Goal: Task Accomplishment & Management: Use online tool/utility

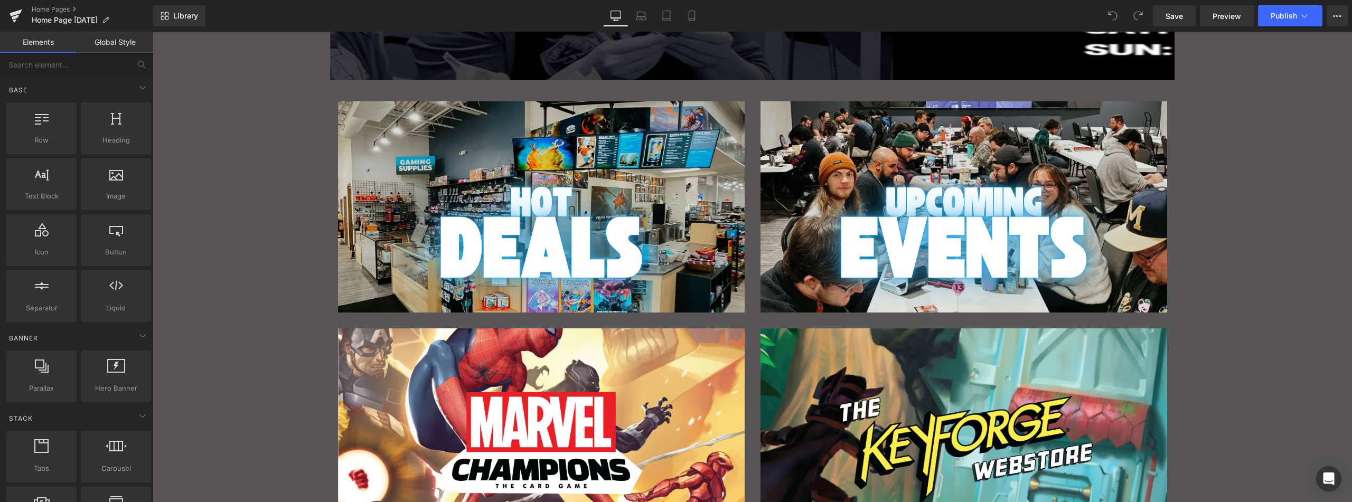
scroll to position [334, 0]
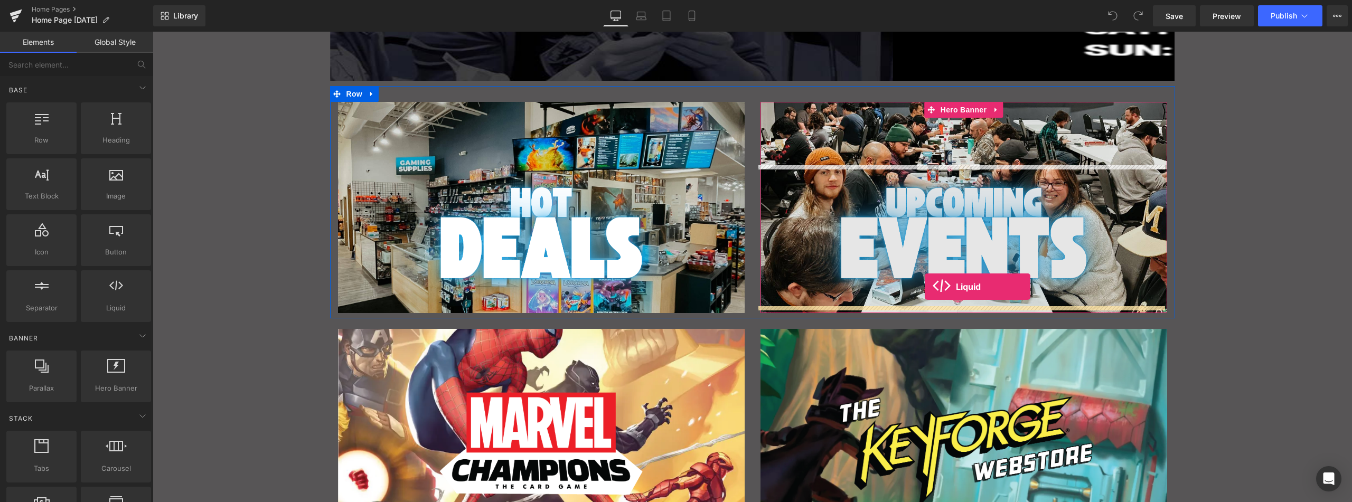
drag, startPoint x: 263, startPoint y: 325, endPoint x: 924, endPoint y: 287, distance: 662.1
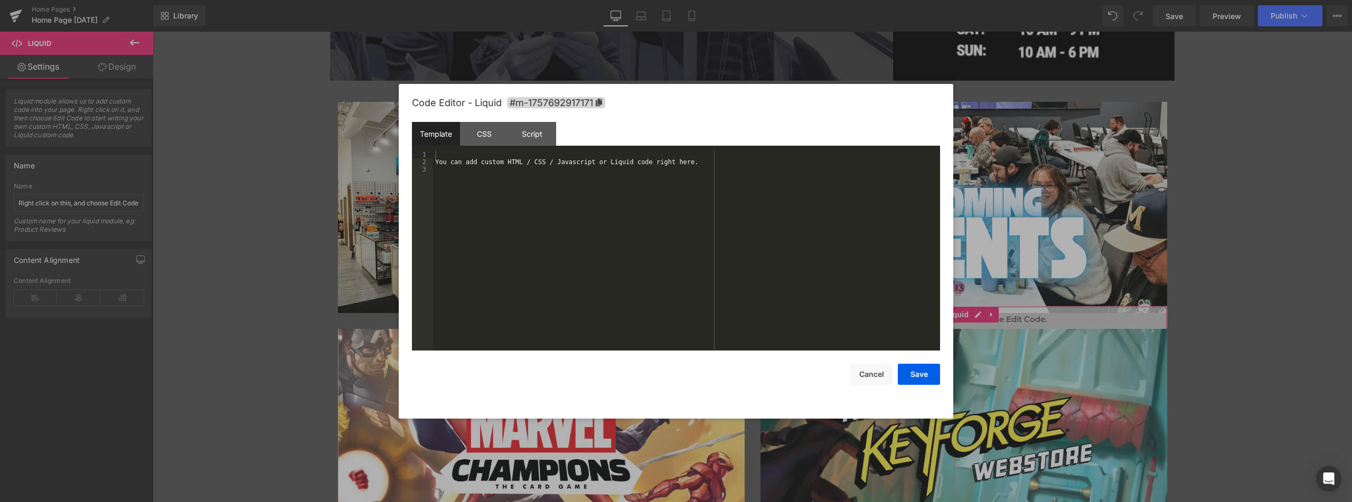
click at [914, 0] on div "Liquid You are previewing how the will restyle your page. You can not edit Elem…" at bounding box center [676, 0] width 1352 height 0
click at [512, 168] on div "You can add custom HTML / CSS / Javascript or Liquid code right here." at bounding box center [686, 258] width 507 height 214
click at [510, 162] on div "You can add custom HTML / CSS / Javascript or Liquid code right here." at bounding box center [686, 258] width 507 height 214
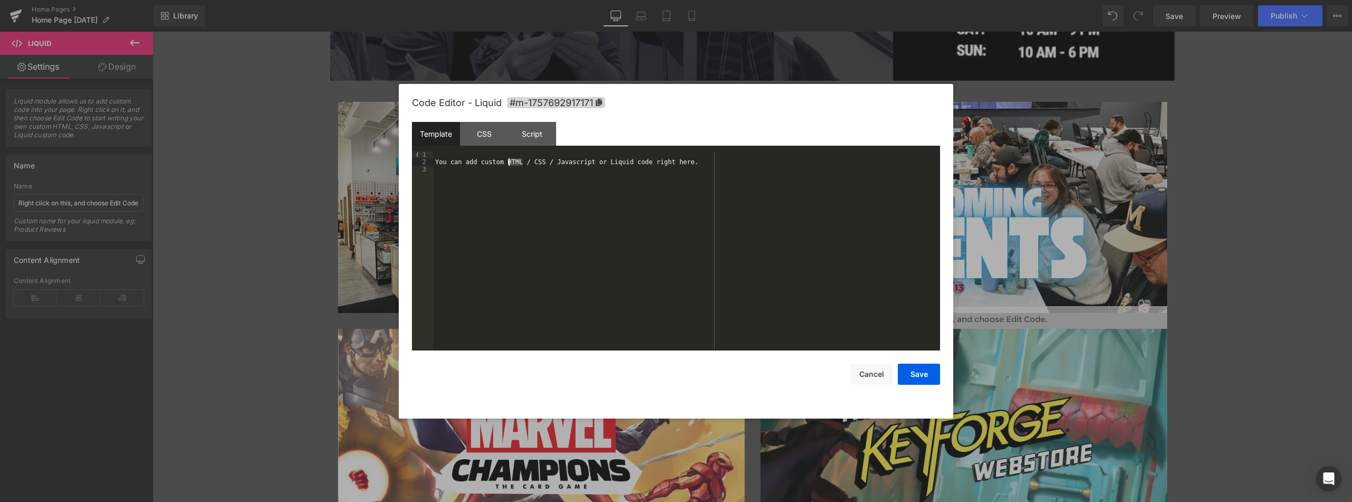
click at [510, 162] on div "You can add custom HTML / CSS / Javascript or Liquid code right here." at bounding box center [686, 258] width 507 height 214
click at [468, 165] on div "You can add custom HTML / CSS / Javascript or Liquid code right here." at bounding box center [686, 251] width 507 height 200
drag, startPoint x: 437, startPoint y: 154, endPoint x: 445, endPoint y: 179, distance: 26.0
click at [445, 179] on div "You can add custom HTML / CSS / Javascript or Liquid code right here." at bounding box center [686, 258] width 507 height 214
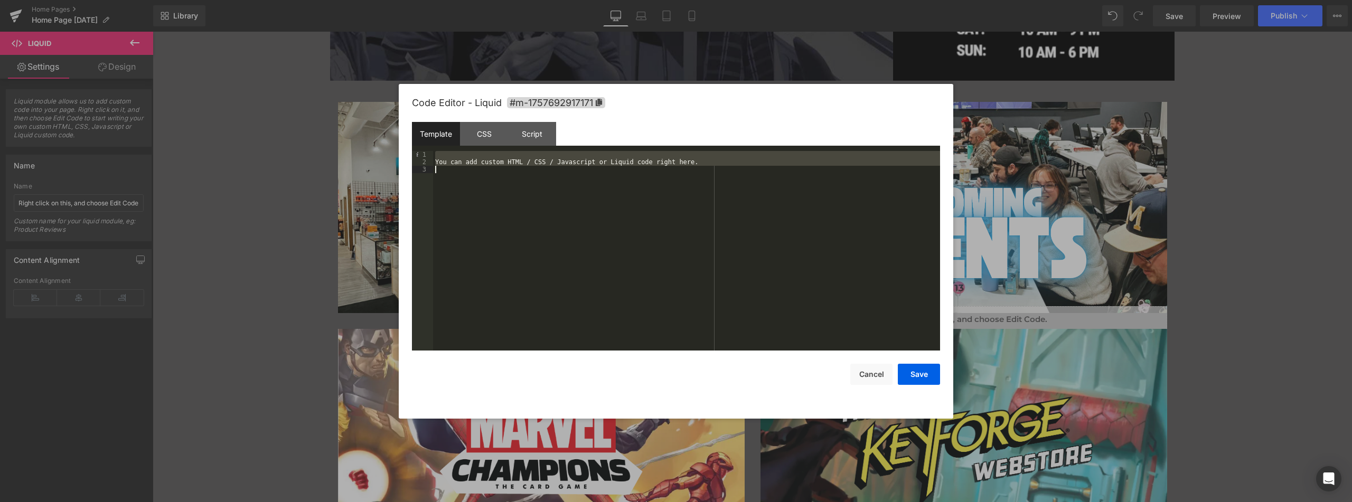
click at [442, 154] on div "You can add custom HTML / CSS / Javascript or Liquid code right here." at bounding box center [686, 251] width 507 height 200
drag, startPoint x: 461, startPoint y: 176, endPoint x: 440, endPoint y: 153, distance: 31.0
click at [440, 153] on div "You can add custom HTML / CSS / Javascript or Liquid code right here." at bounding box center [686, 258] width 507 height 214
drag, startPoint x: 922, startPoint y: 372, endPoint x: 664, endPoint y: 275, distance: 276.0
click at [922, 372] on button "Save" at bounding box center [919, 374] width 42 height 21
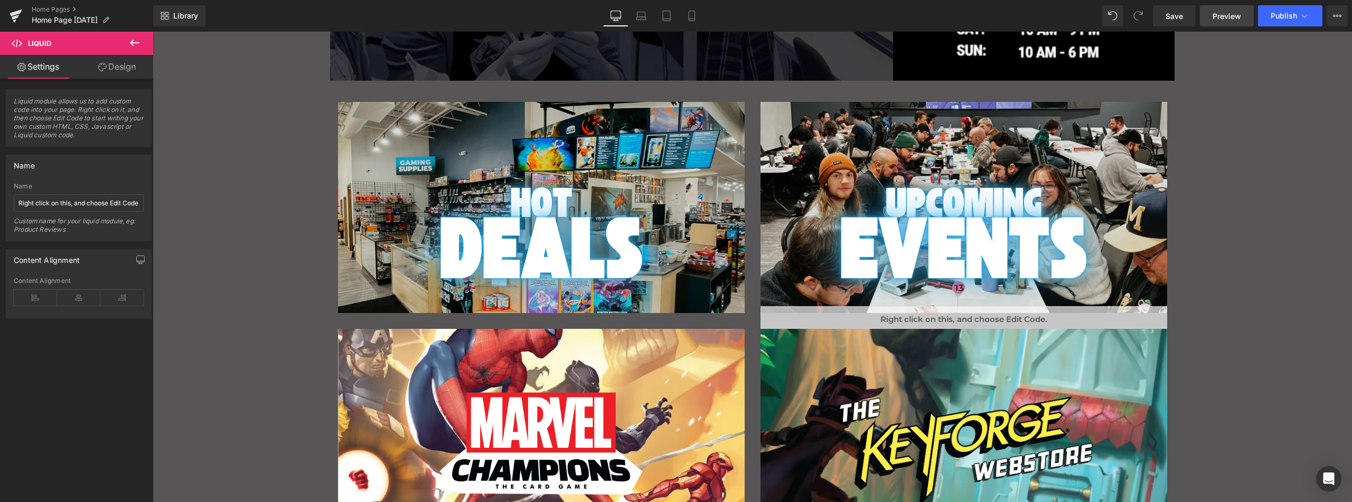
click at [1234, 15] on span "Preview" at bounding box center [1226, 16] width 29 height 11
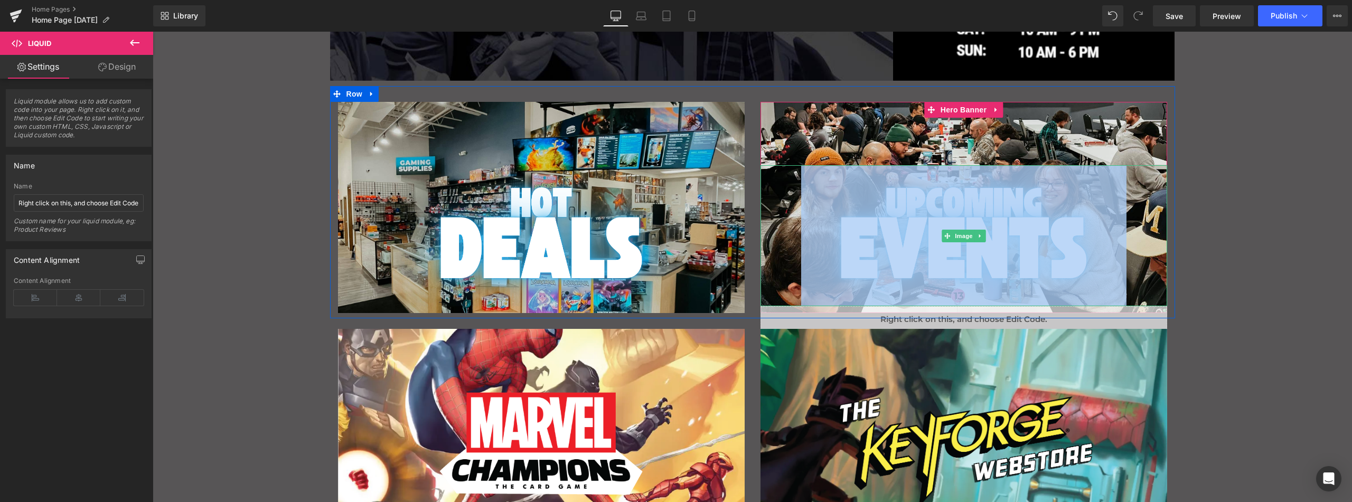
drag, startPoint x: 768, startPoint y: 310, endPoint x: 792, endPoint y: 247, distance: 67.4
click at [792, 247] on span "Image Liquid" at bounding box center [963, 248] width 407 height 167
click at [767, 310] on div "Liquid" at bounding box center [963, 319] width 407 height 26
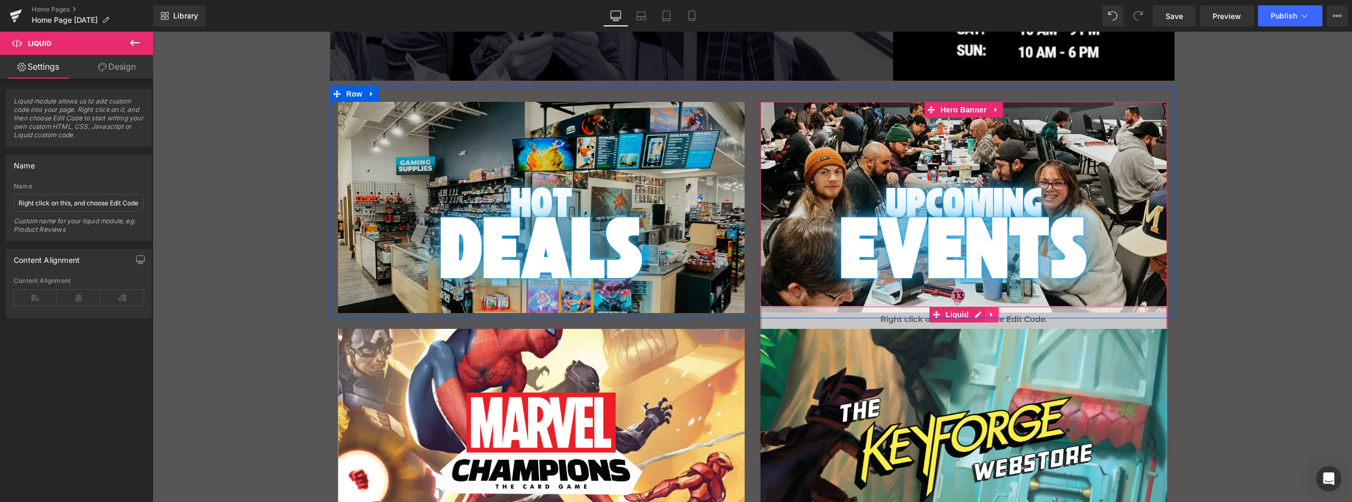
click at [990, 313] on icon "Main content" at bounding box center [991, 315] width 2 height 5
click at [995, 311] on icon "Main content" at bounding box center [998, 315] width 7 height 8
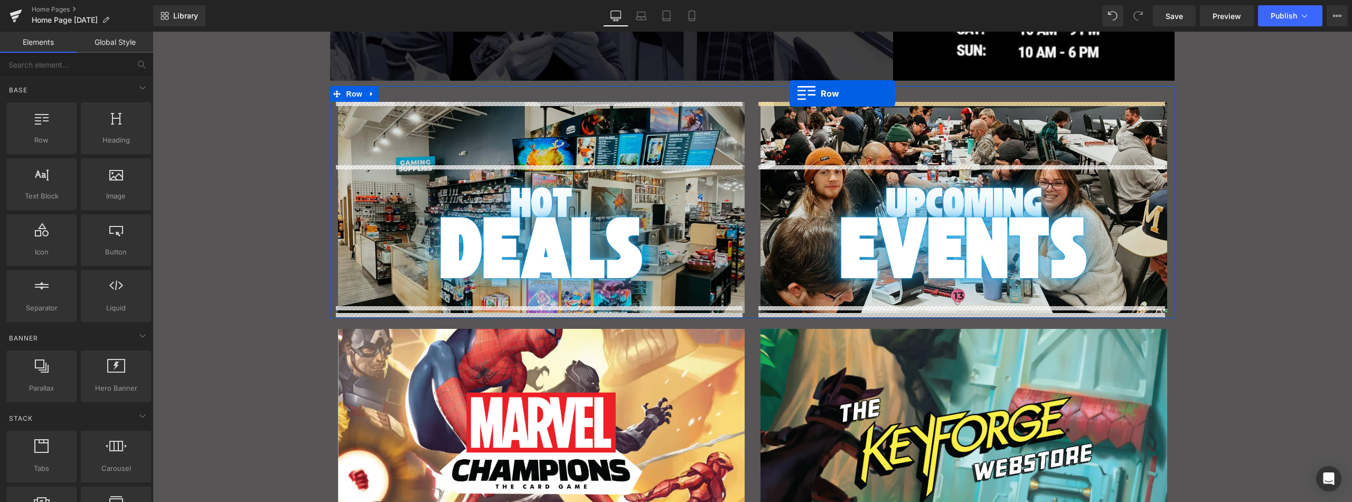
drag, startPoint x: 191, startPoint y: 163, endPoint x: 789, endPoint y: 93, distance: 602.2
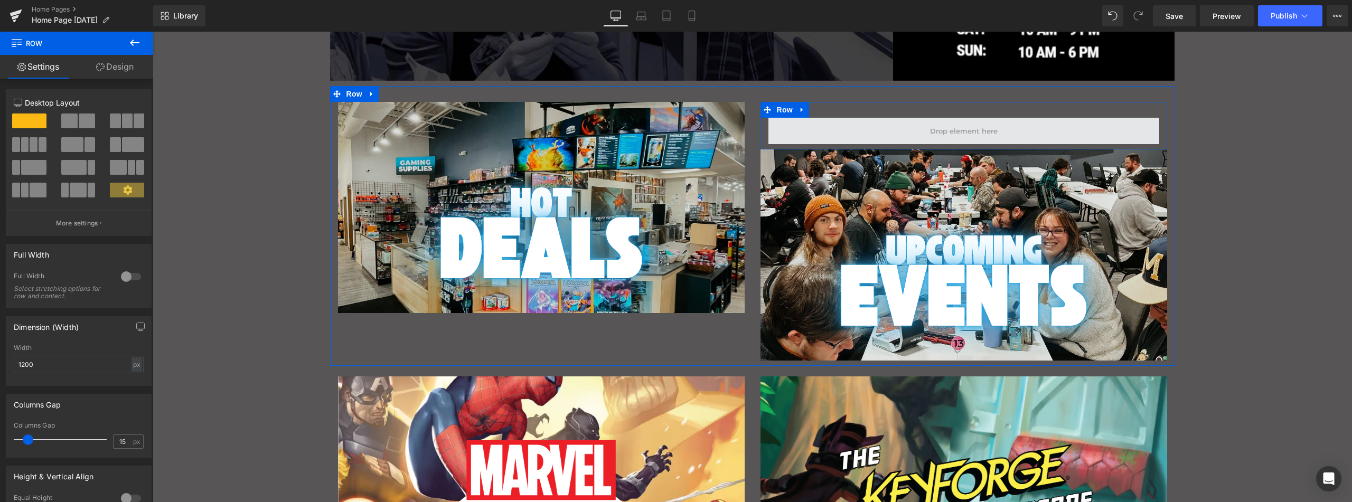
click at [824, 132] on span "Main content" at bounding box center [963, 131] width 391 height 26
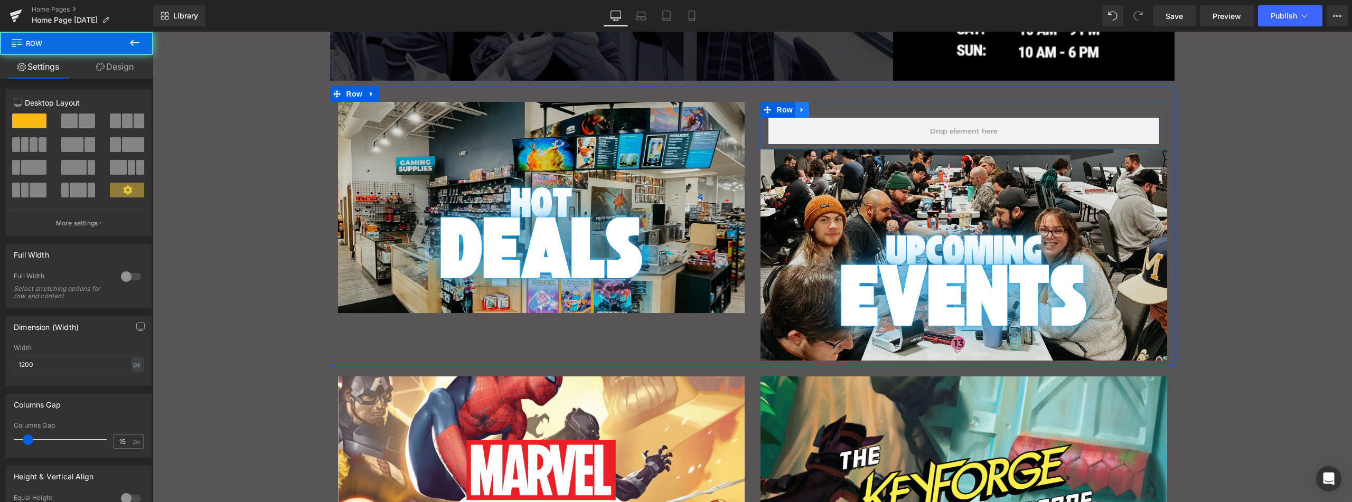
click at [800, 109] on icon "Main content" at bounding box center [801, 110] width 2 height 5
click at [827, 111] on icon "Main content" at bounding box center [829, 110] width 7 height 8
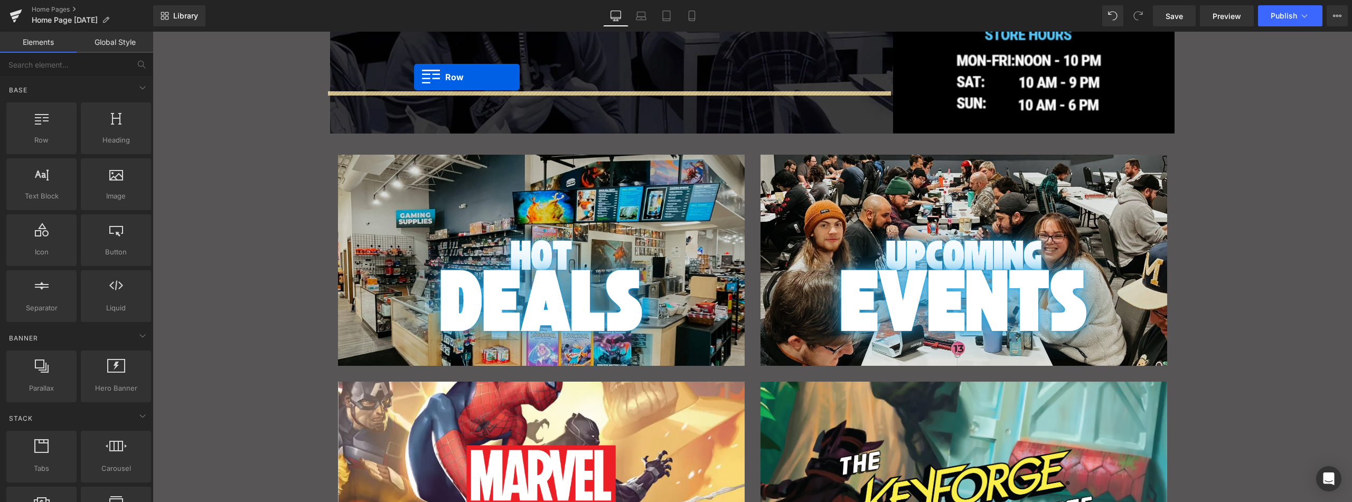
scroll to position [260, 0]
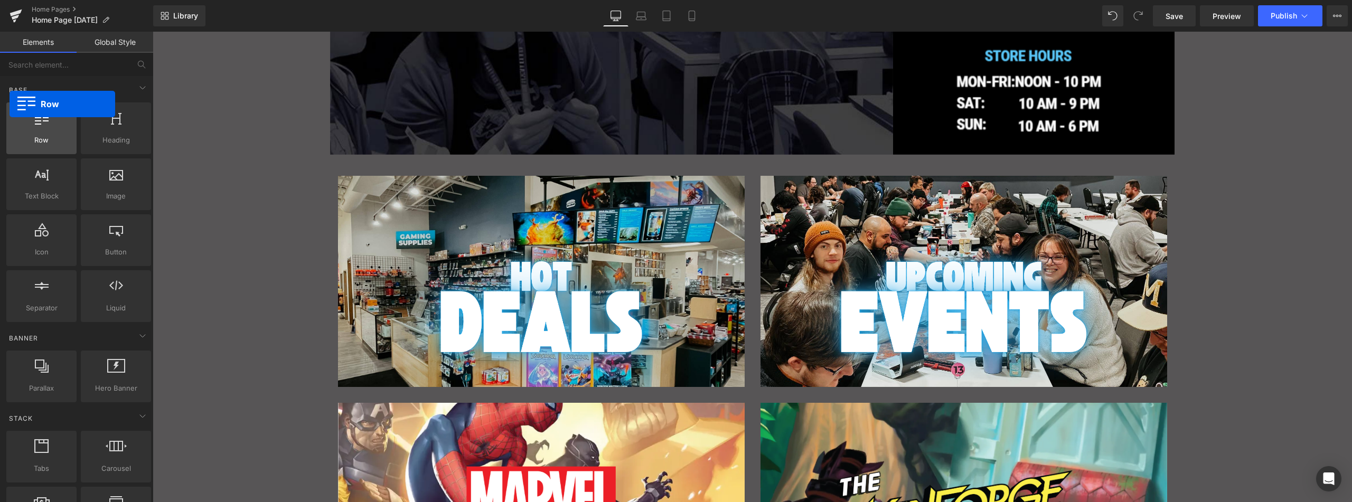
drag, startPoint x: 50, startPoint y: 127, endPoint x: 10, endPoint y: 104, distance: 46.1
click at [10, 104] on div "Row rows, columns, layouts, div" at bounding box center [41, 128] width 70 height 52
click at [347, 168] on span "Row" at bounding box center [354, 168] width 21 height 16
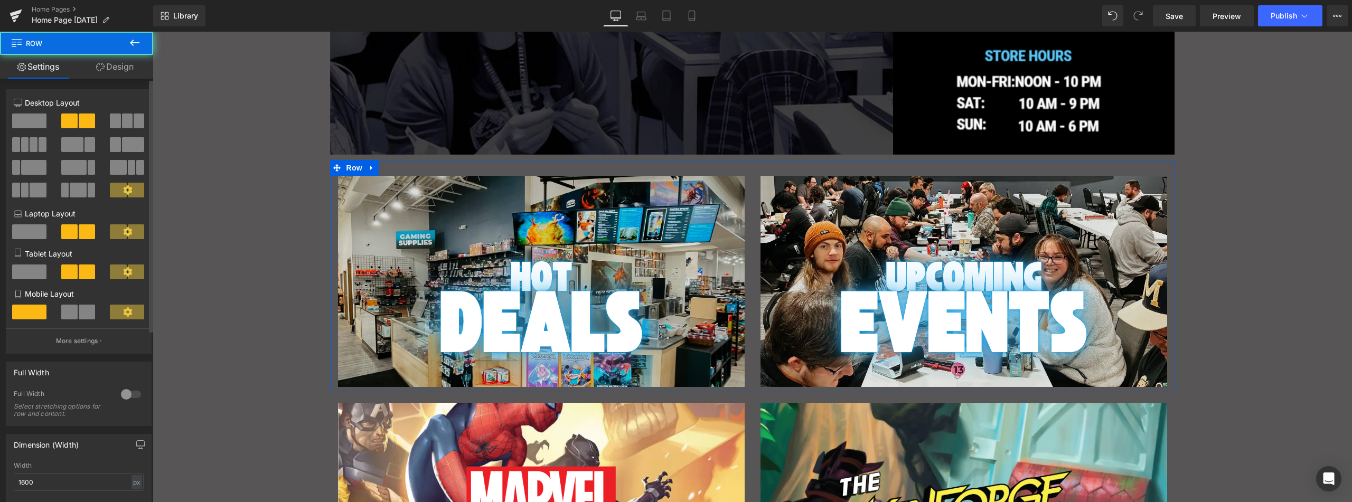
click at [135, 121] on span at bounding box center [139, 121] width 11 height 15
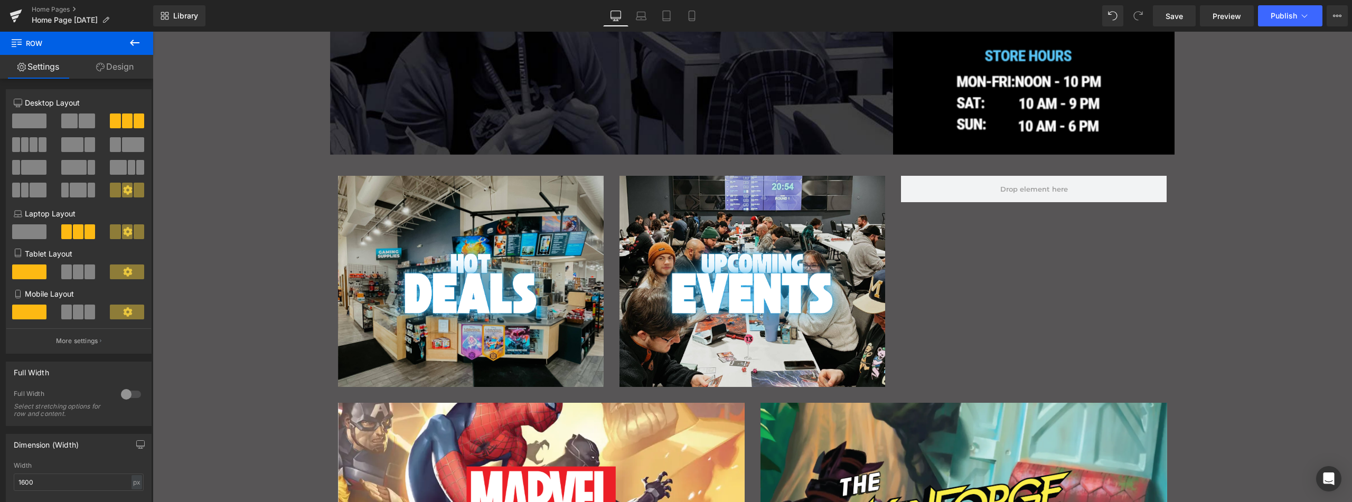
click at [136, 42] on icon at bounding box center [135, 43] width 10 height 6
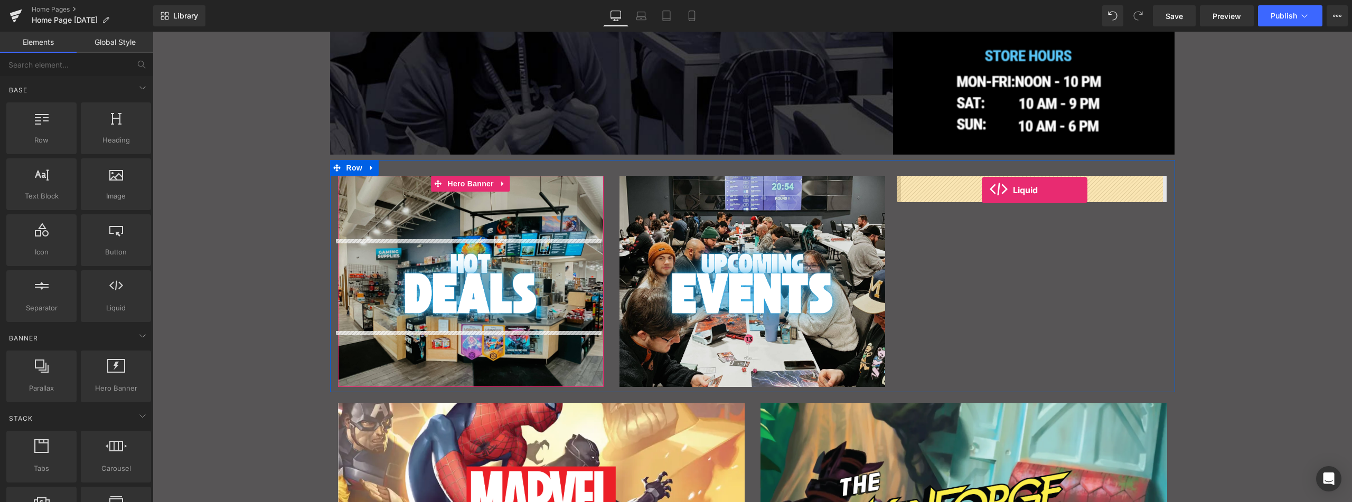
drag, startPoint x: 299, startPoint y: 311, endPoint x: 981, endPoint y: 190, distance: 692.8
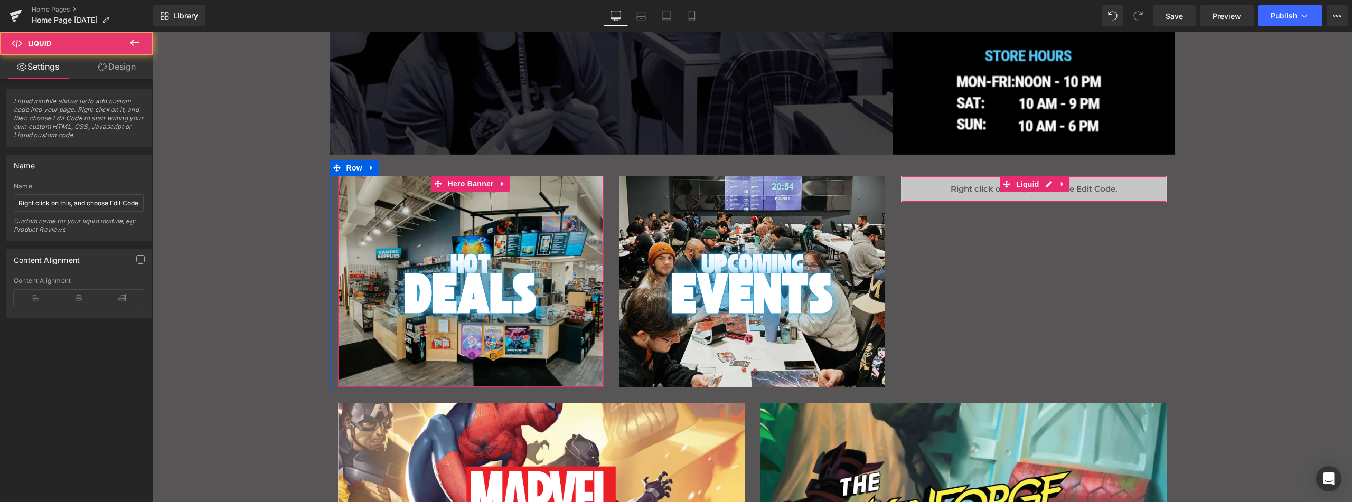
click at [947, 192] on div "Liquid" at bounding box center [1034, 189] width 266 height 26
click at [1022, 186] on span "Liquid" at bounding box center [1027, 185] width 29 height 16
click at [963, 192] on div "Liquid" at bounding box center [1034, 189] width 266 height 26
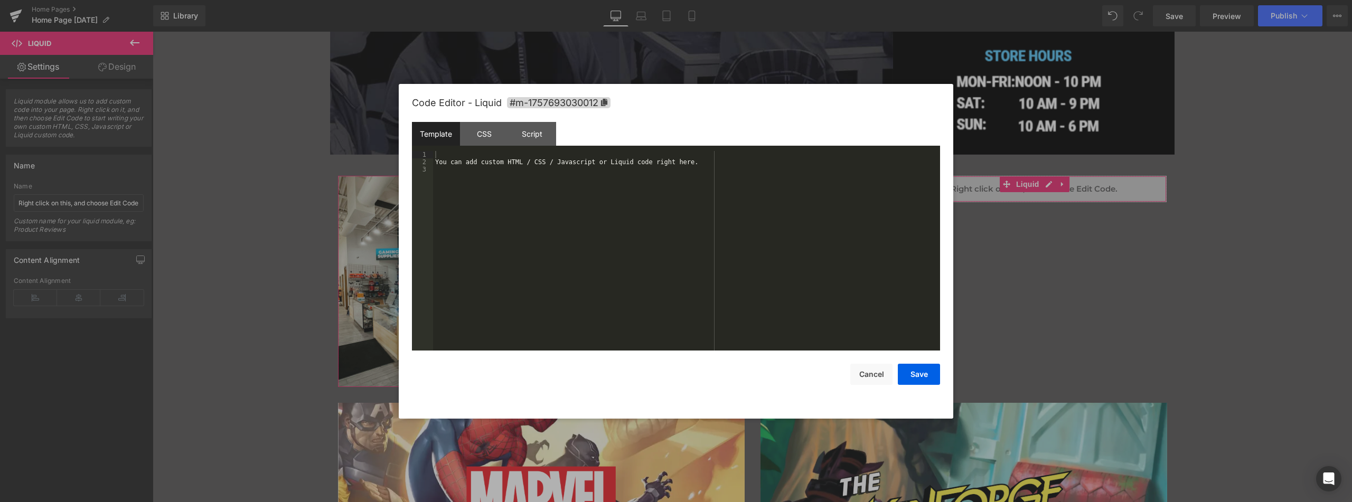
click at [959, 237] on body "Liquid You are previewing how the will restyle your page. You can not edit Elem…" at bounding box center [676, 251] width 1352 height 502
drag, startPoint x: 454, startPoint y: 156, endPoint x: 470, endPoint y: 182, distance: 31.3
click at [470, 182] on div "You can add custom HTML / CSS / Javascript or Liquid code right here." at bounding box center [686, 258] width 507 height 214
click at [928, 375] on button "Save" at bounding box center [919, 374] width 42 height 21
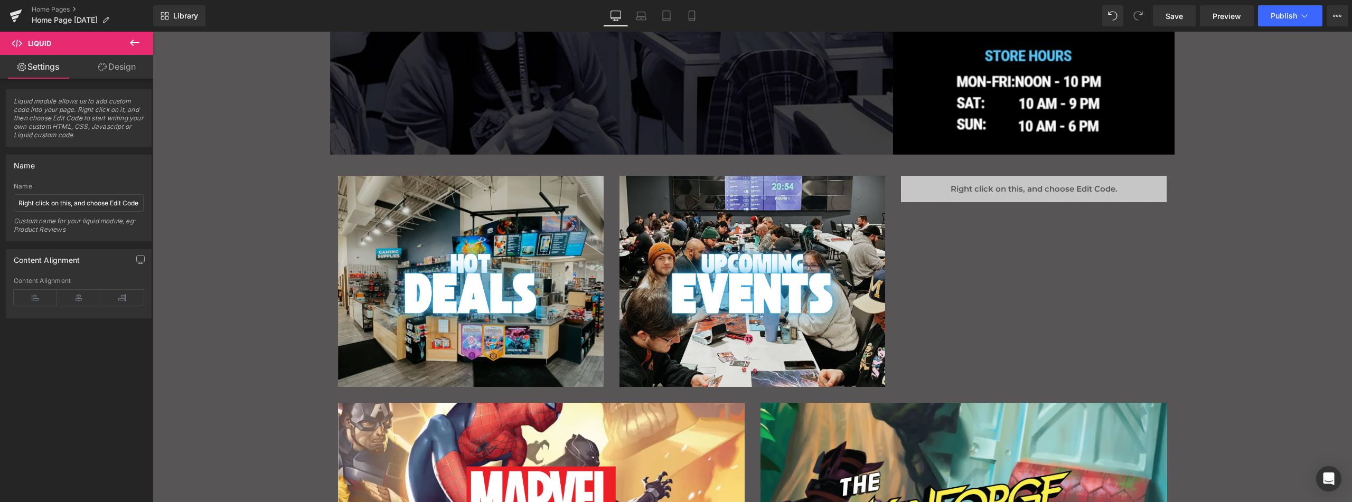
click at [133, 42] on button at bounding box center [134, 43] width 37 height 23
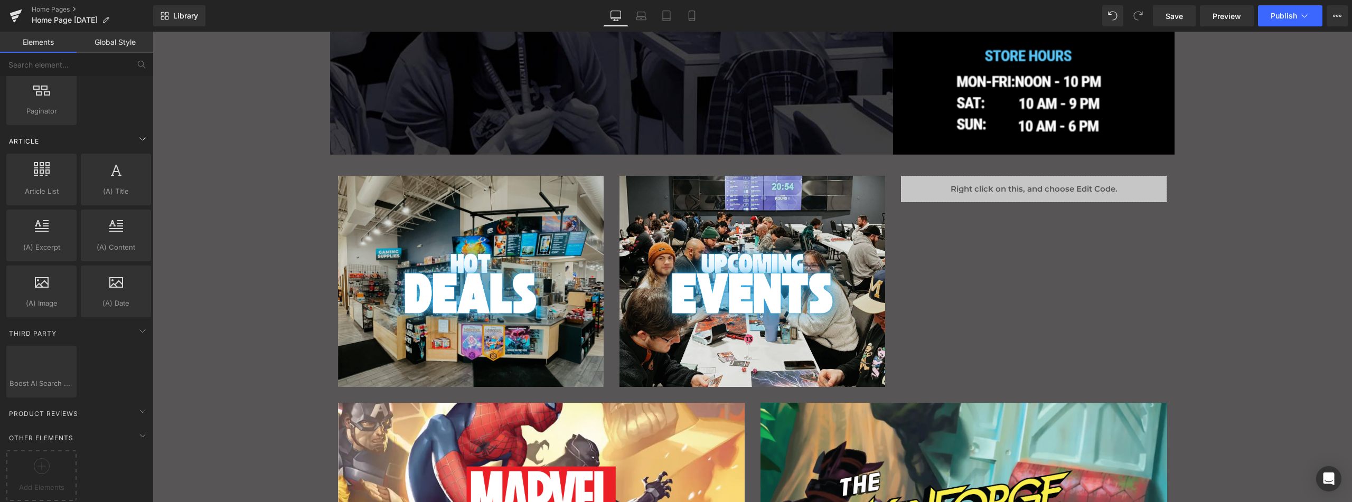
scroll to position [1959, 0]
click at [46, 458] on icon at bounding box center [42, 466] width 16 height 16
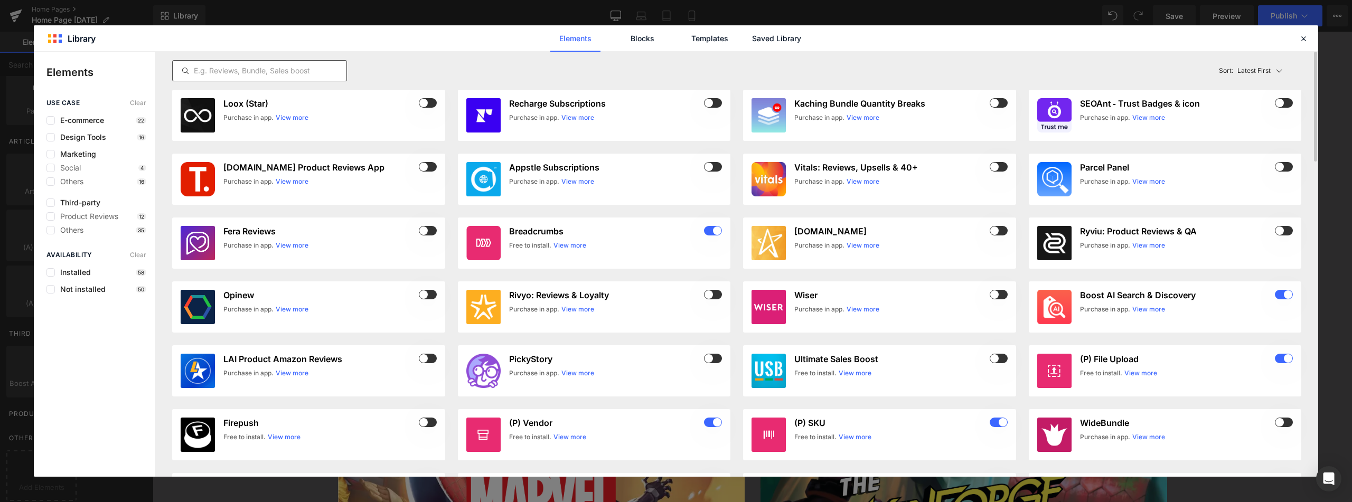
click at [261, 73] on input "text" at bounding box center [260, 70] width 174 height 13
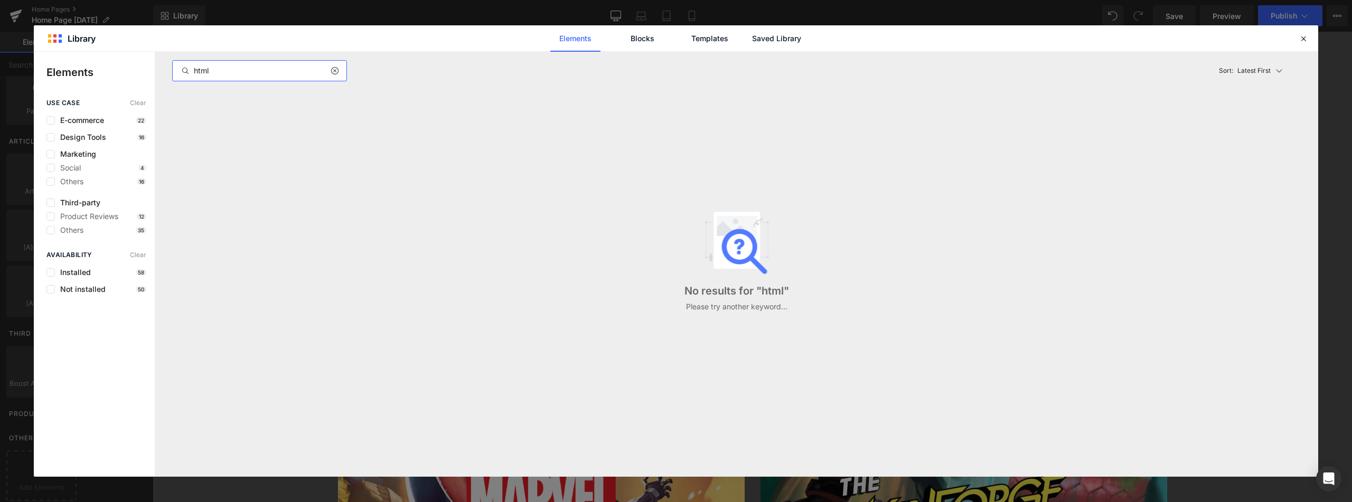
type input "html"
click at [303, 175] on div "No results for " html " Please try another keyword..." at bounding box center [736, 262] width 1141 height 344
click at [1301, 35] on icon at bounding box center [1303, 39] width 10 height 10
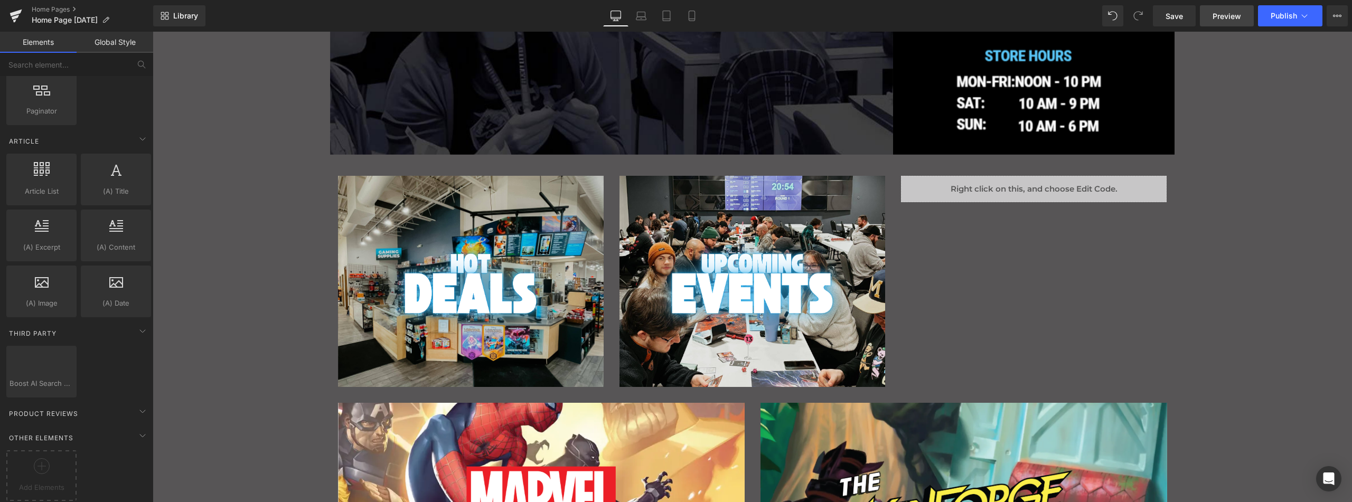
click at [1227, 15] on span "Preview" at bounding box center [1226, 16] width 29 height 11
click at [1062, 182] on icon "Main content" at bounding box center [1062, 185] width 7 height 8
click at [25, 15] on link at bounding box center [16, 16] width 32 height 32
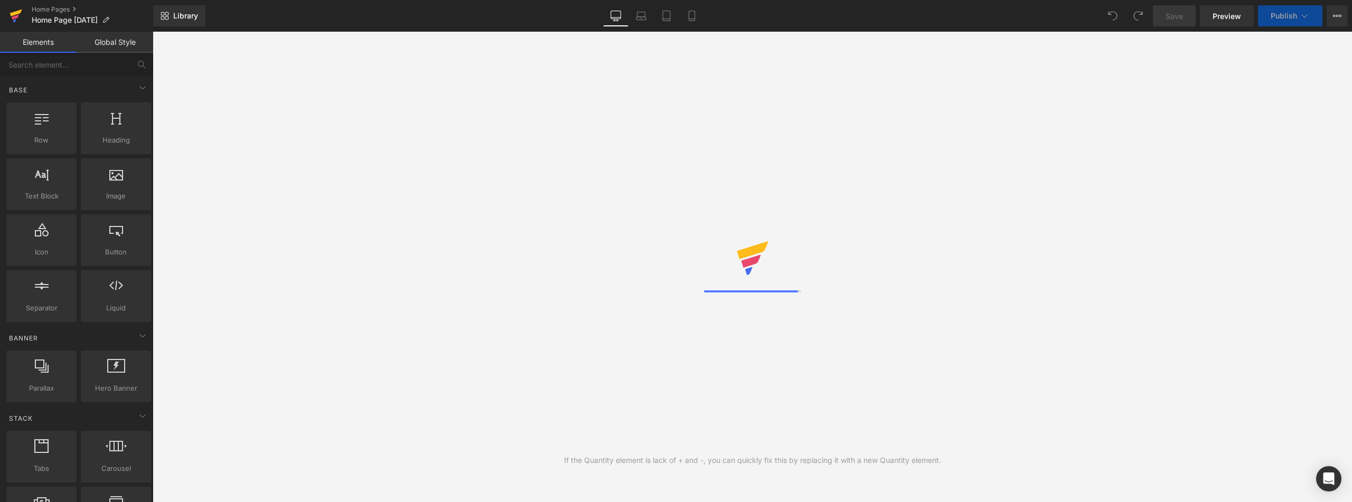
click at [18, 13] on icon at bounding box center [16, 13] width 12 height 7
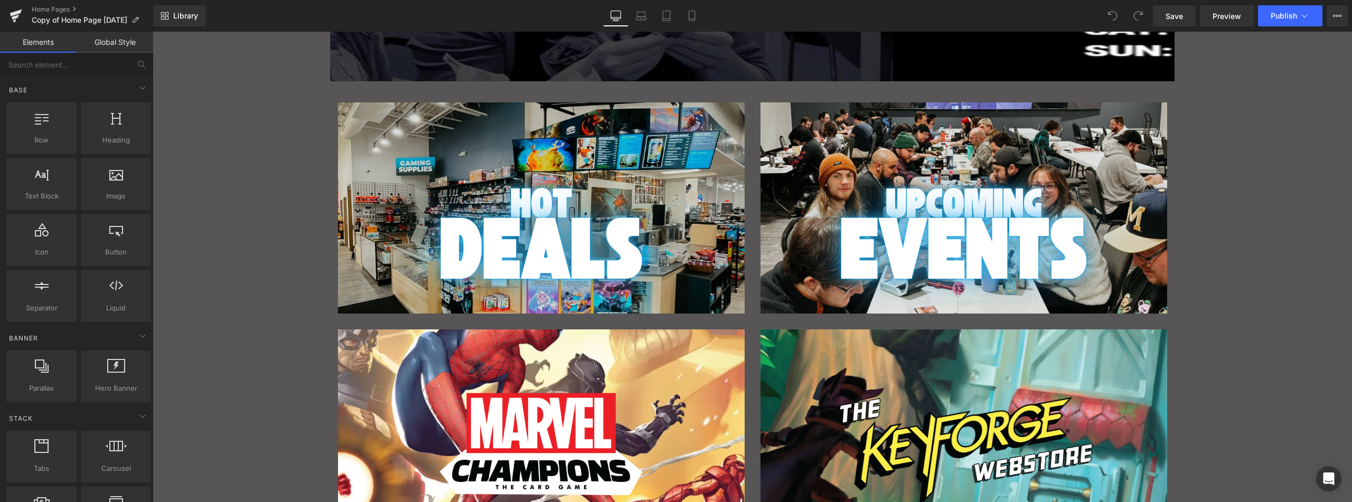
scroll to position [334, 0]
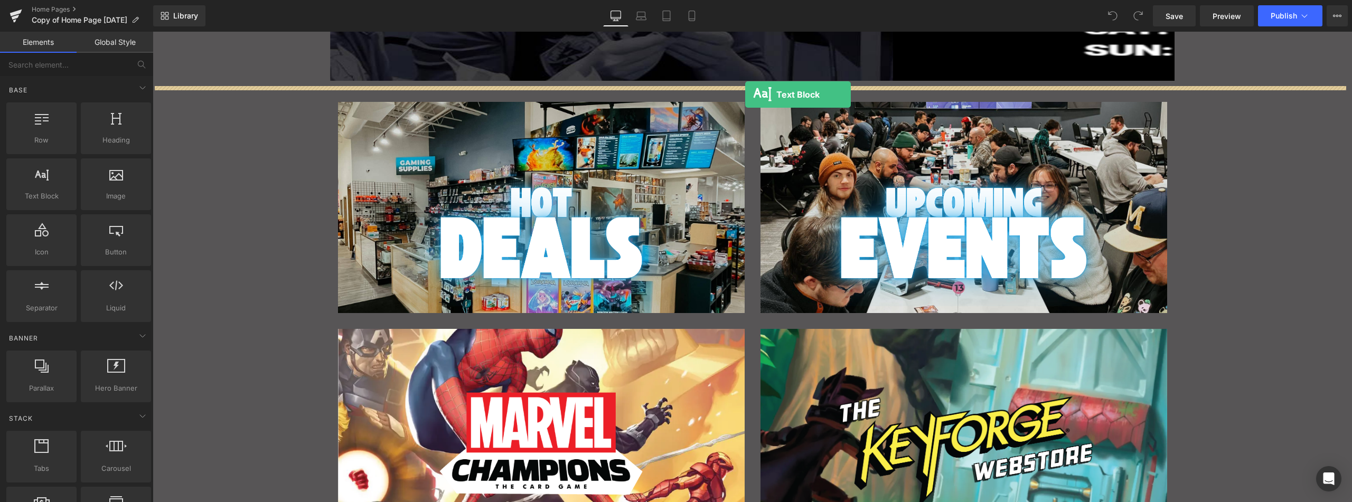
drag, startPoint x: 197, startPoint y: 218, endPoint x: 745, endPoint y: 95, distance: 561.1
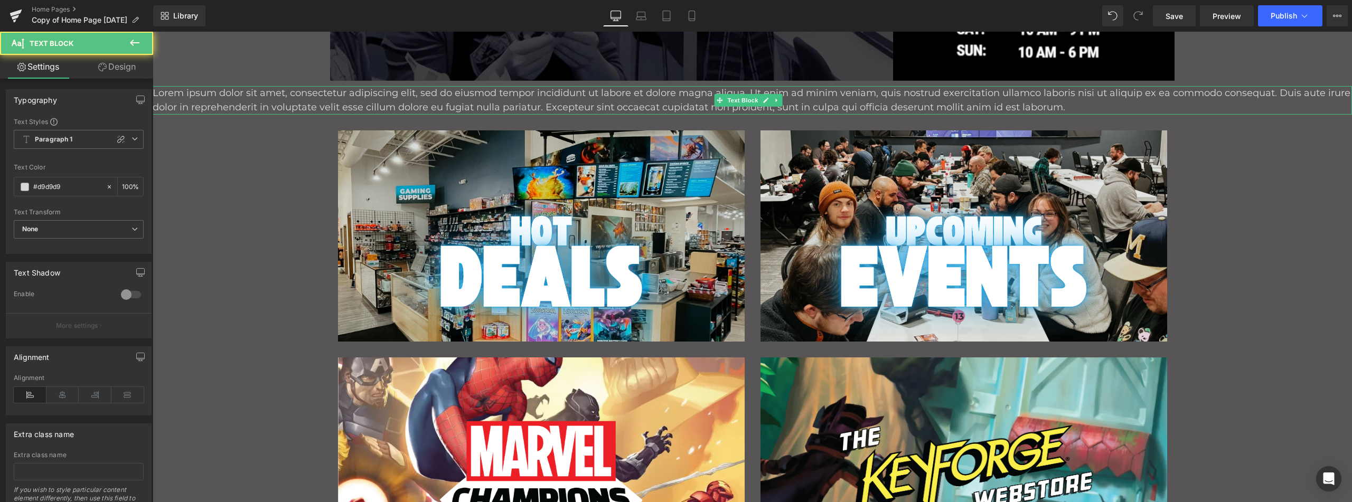
click at [483, 100] on p "Lorem ipsum dolor sit amet, consectetur adipiscing elit, sed do eiusmod tempor …" at bounding box center [752, 100] width 1199 height 29
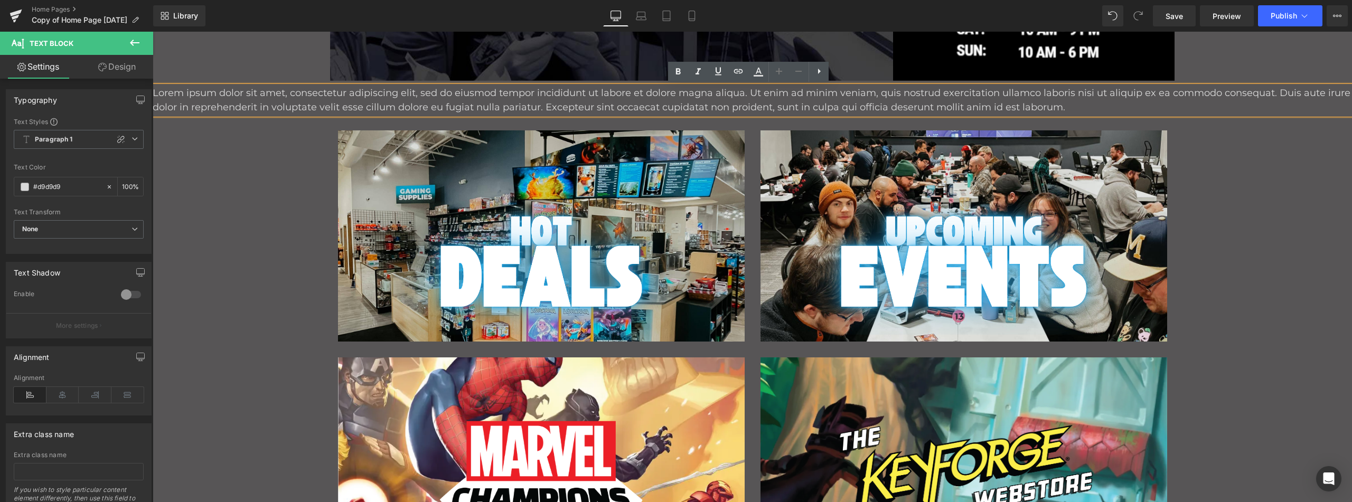
click at [483, 100] on p "Lorem ipsum dolor sit amet, consectetur adipiscing elit, sed do eiusmod tempor …" at bounding box center [752, 100] width 1199 height 29
click at [483, 99] on p "Lorem ipsum dolor sit amet, consectetur adipiscing elit, sed do eiusmod tempor …" at bounding box center [752, 100] width 1199 height 29
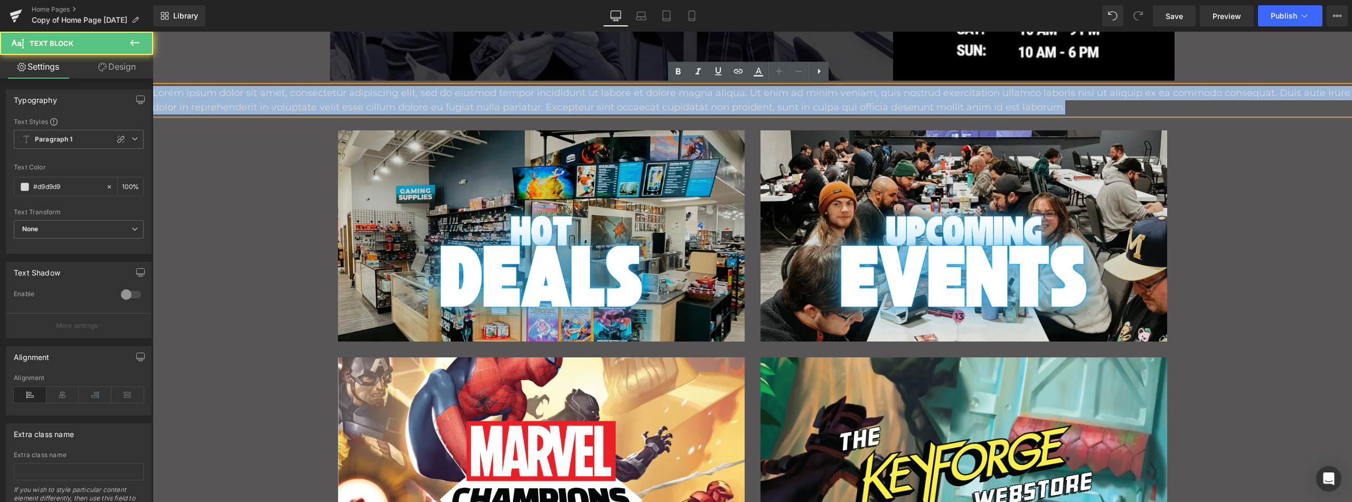
click at [483, 99] on p "Lorem ipsum dolor sit amet, consectetur adipiscing elit, sed do eiusmod tempor …" at bounding box center [752, 100] width 1199 height 29
paste div "Main content"
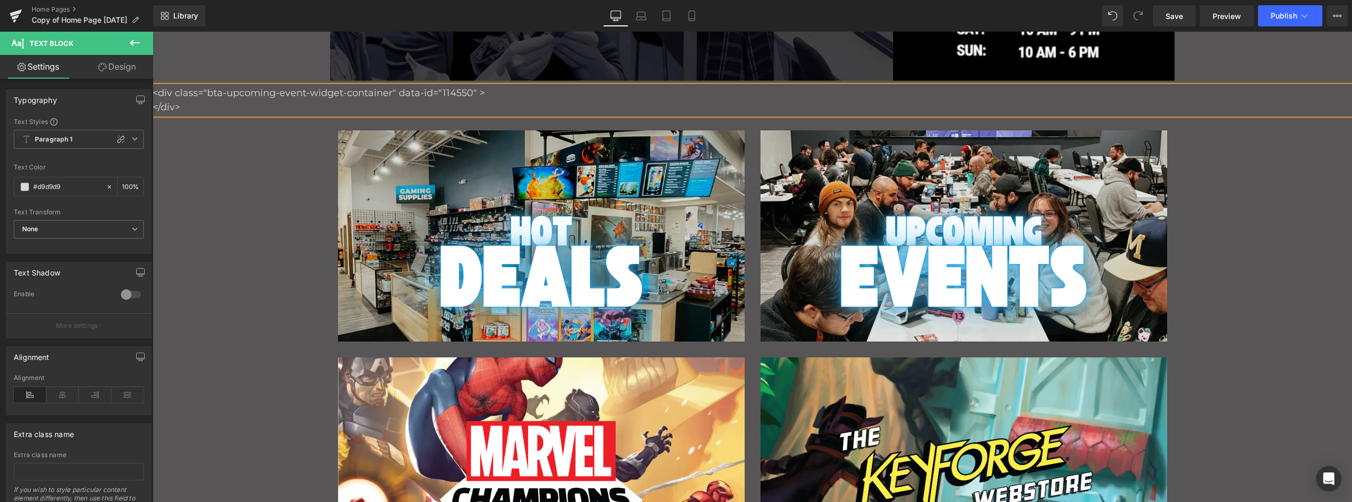
click at [483, 99] on p "<div class="bta-upcoming-event-widget-container" data-id="114550" >" at bounding box center [752, 93] width 1199 height 14
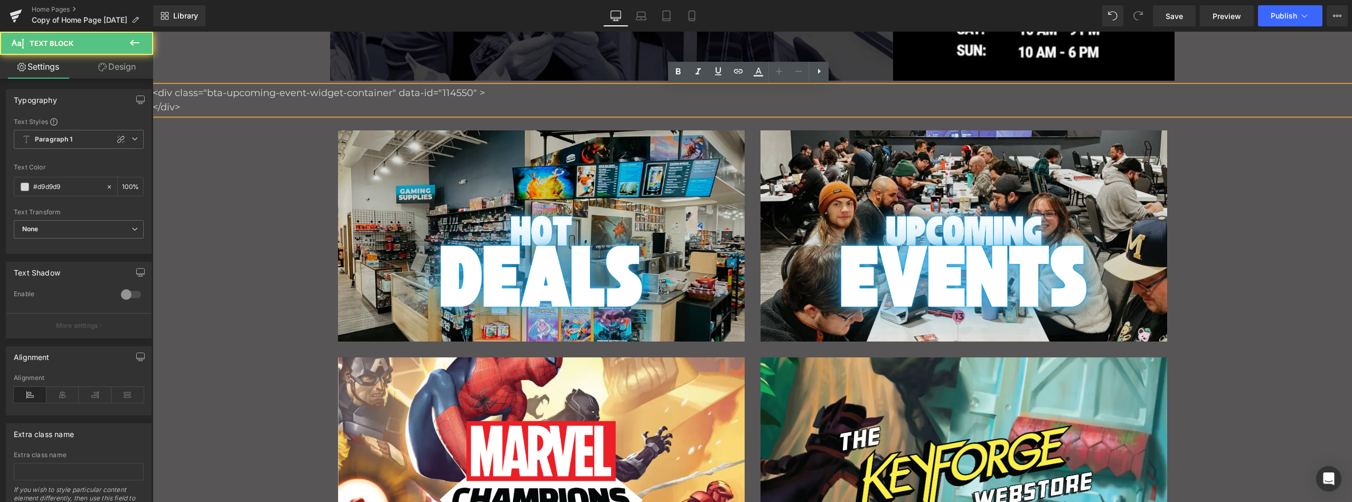
click at [483, 99] on p "<div class="bta-upcoming-event-widget-container" data-id="114550" >" at bounding box center [752, 93] width 1199 height 14
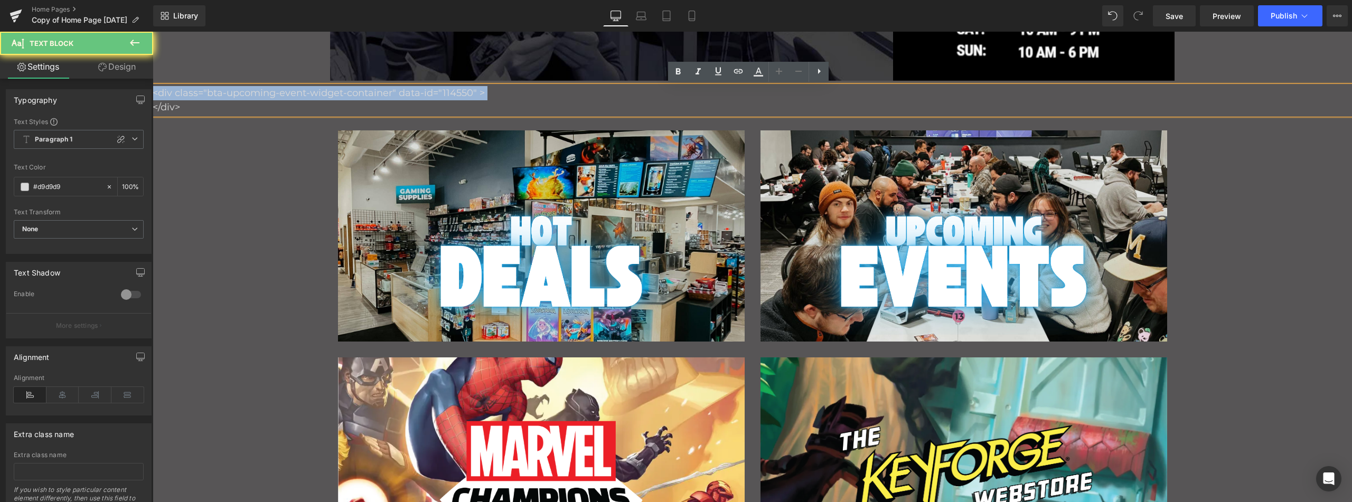
click at [483, 99] on p "<div class="bta-upcoming-event-widget-container" data-id="114550" >" at bounding box center [752, 93] width 1199 height 14
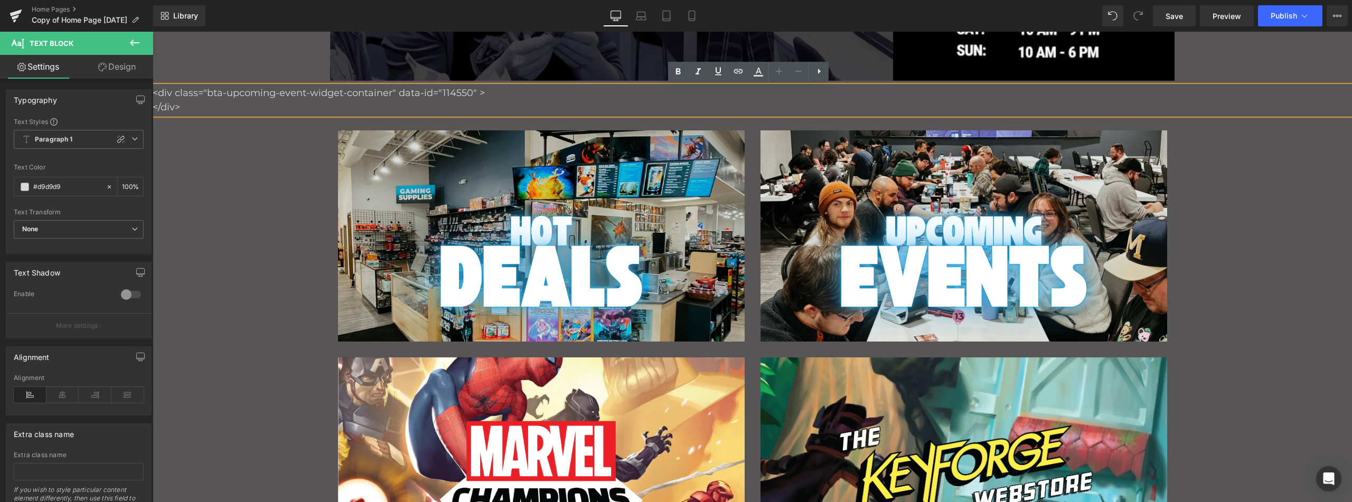
click at [482, 102] on p "</div>" at bounding box center [752, 107] width 1199 height 14
click at [689, 100] on p "</div>" at bounding box center [752, 107] width 1199 height 14
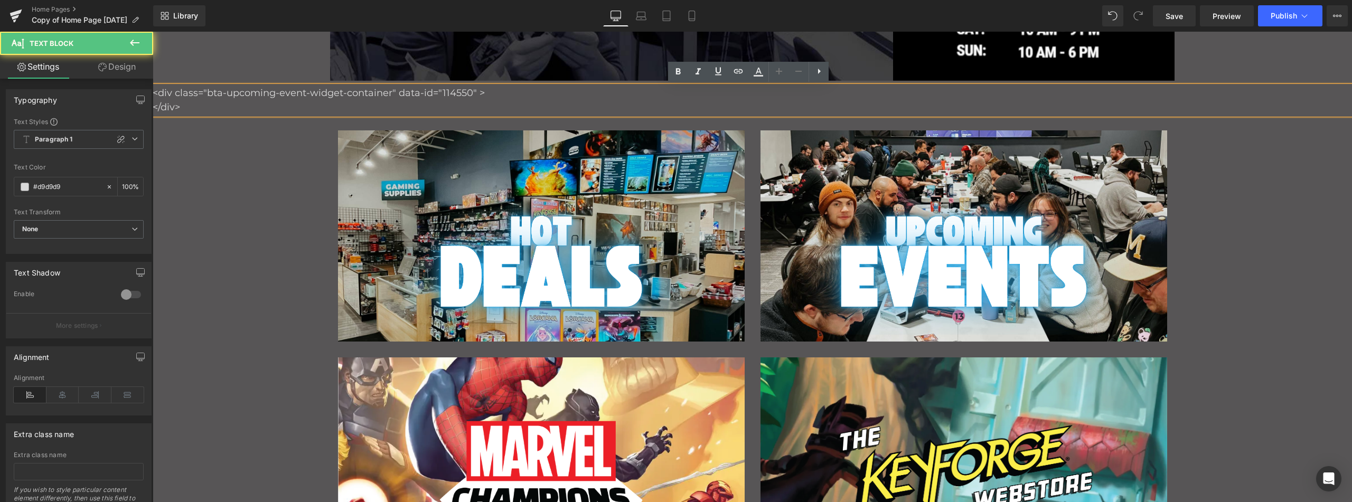
click at [153, 32] on div "120px" at bounding box center [153, 32] width 0 height 0
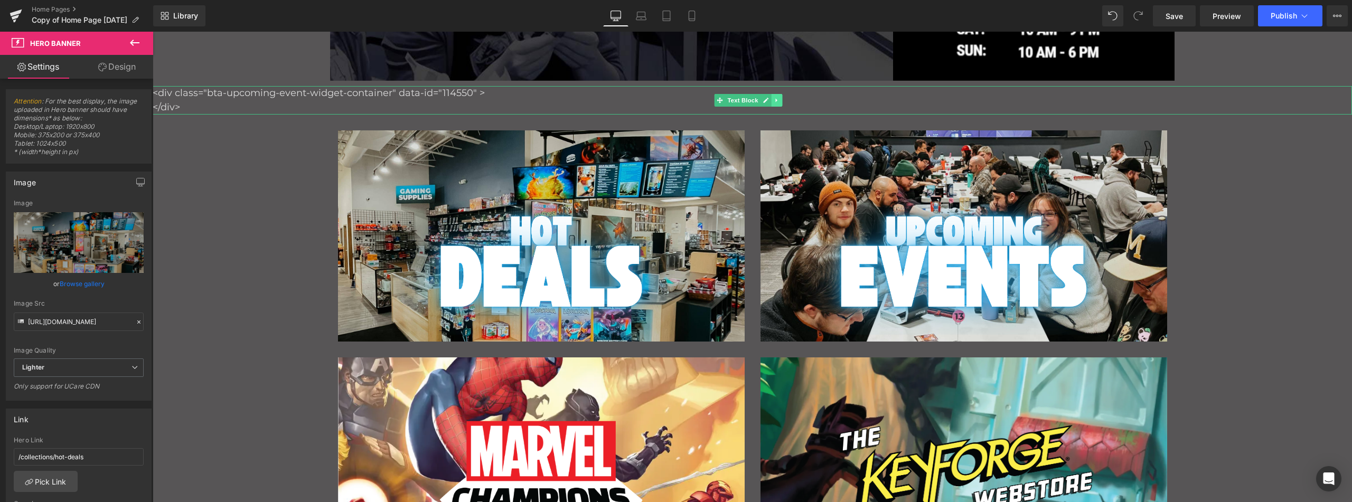
click at [779, 98] on icon "Main content" at bounding box center [776, 100] width 6 height 6
click at [783, 98] on icon "Main content" at bounding box center [782, 100] width 6 height 6
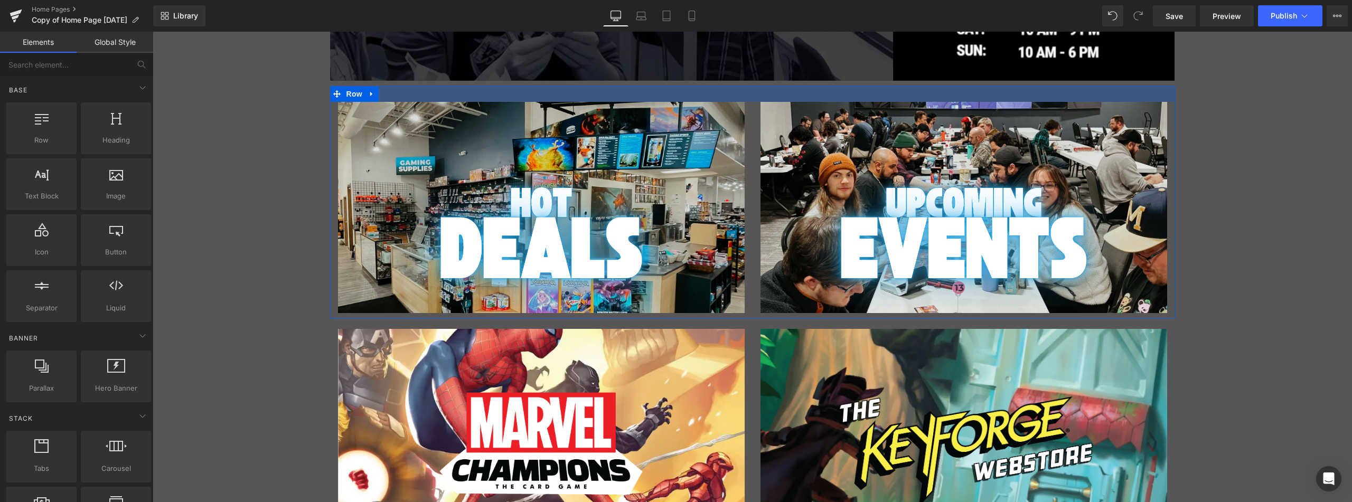
click at [390, 90] on div "Main content" at bounding box center [752, 94] width 845 height 16
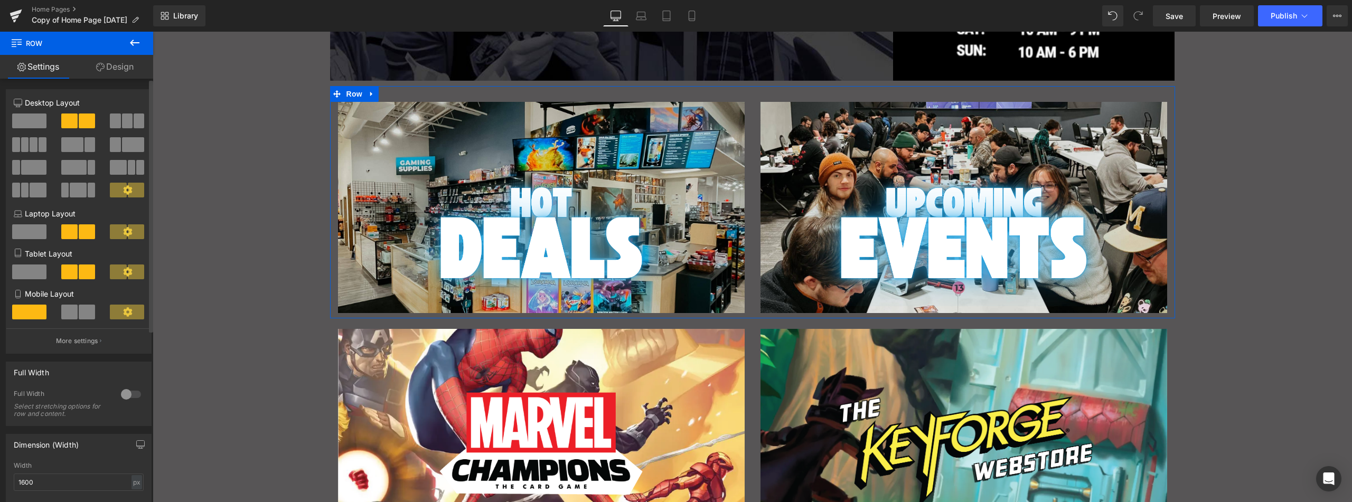
click at [117, 119] on span at bounding box center [115, 121] width 11 height 15
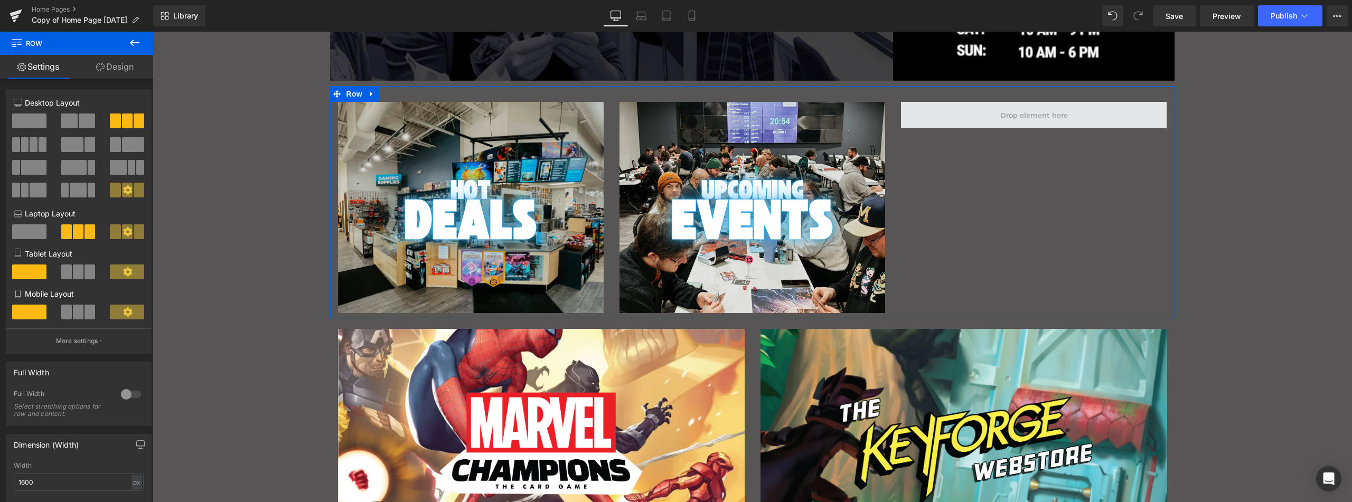
click at [1028, 115] on span "Main content" at bounding box center [1033, 115] width 75 height 13
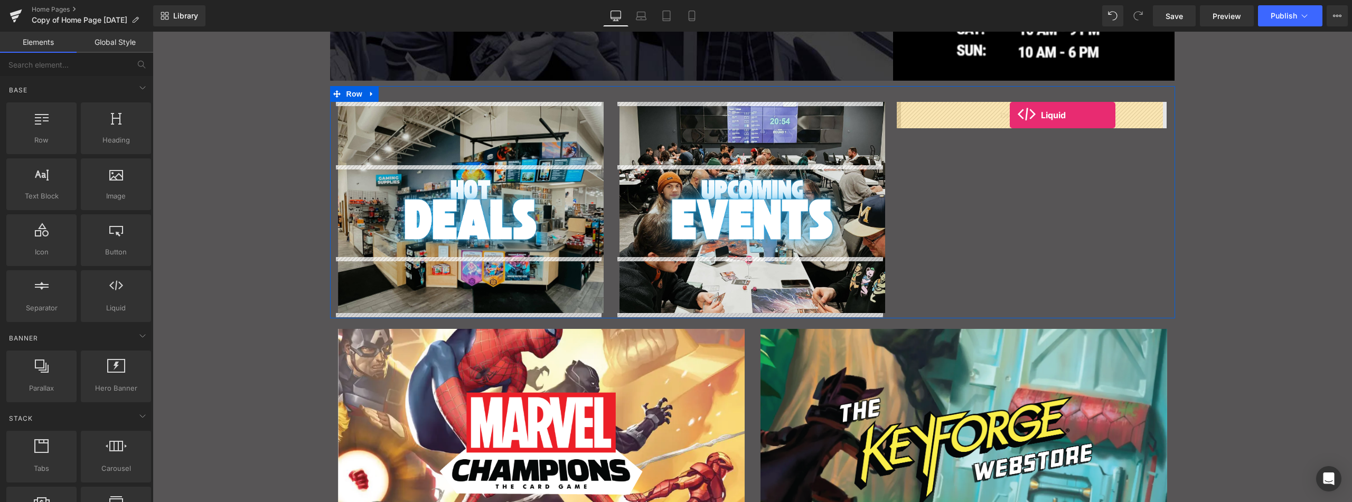
drag, startPoint x: 293, startPoint y: 331, endPoint x: 1009, endPoint y: 115, distance: 748.1
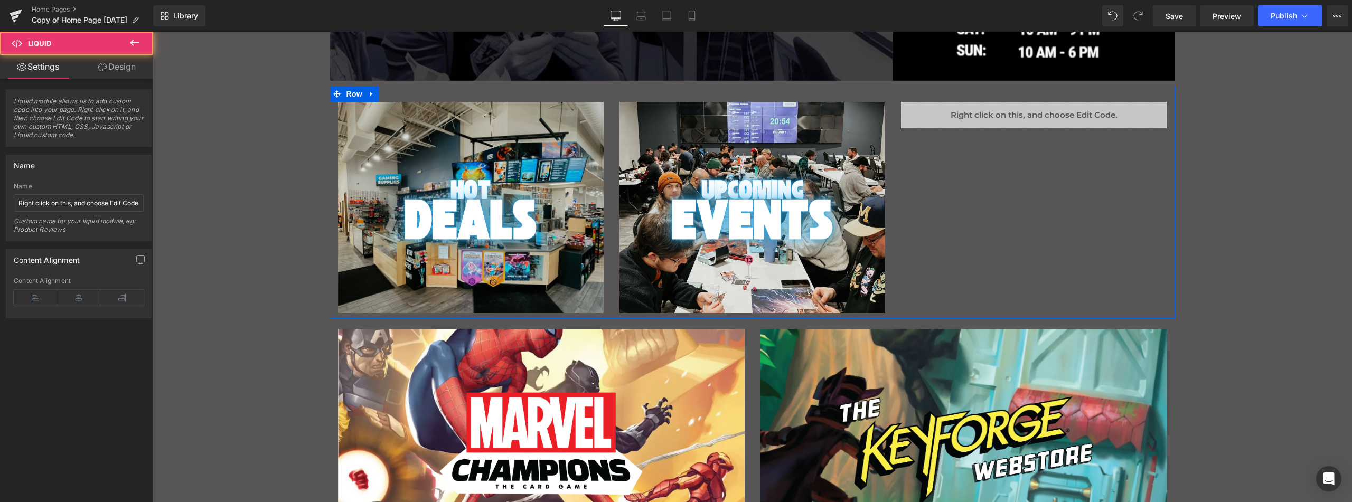
click at [1006, 115] on span "Main content" at bounding box center [1011, 110] width 11 height 13
click at [995, 116] on div "Liquid" at bounding box center [1034, 115] width 266 height 26
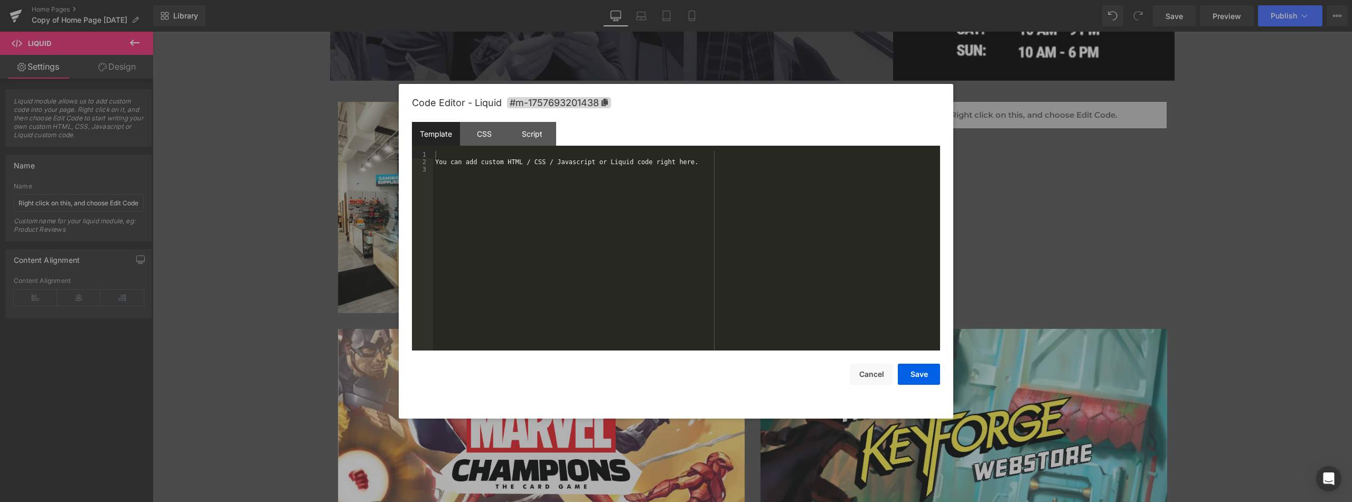
drag, startPoint x: 970, startPoint y: 157, endPoint x: 967, endPoint y: 162, distance: 5.7
click at [970, 158] on body "Liquid You are previewing how the will restyle your page. You can not edit Elem…" at bounding box center [676, 251] width 1352 height 502
drag, startPoint x: 477, startPoint y: 153, endPoint x: 488, endPoint y: 180, distance: 28.9
click at [488, 180] on div "You can add custom HTML / CSS / Javascript or Liquid code right here." at bounding box center [686, 258] width 507 height 214
click at [539, 134] on div "Script" at bounding box center [532, 134] width 48 height 24
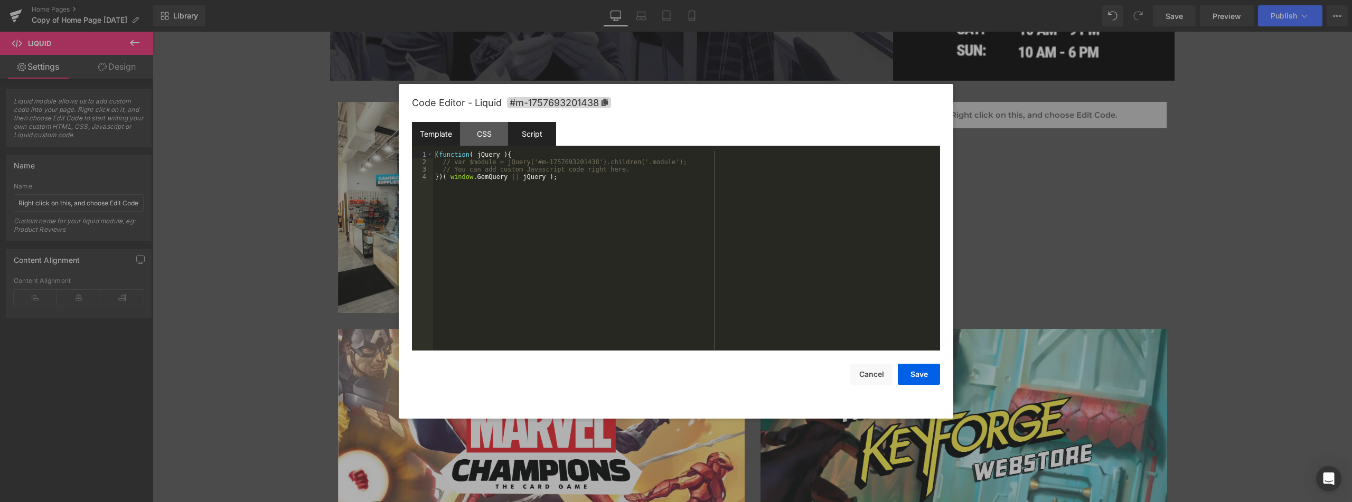
click at [430, 133] on div "Template" at bounding box center [436, 134] width 48 height 24
click at [921, 372] on button "Save" at bounding box center [919, 374] width 42 height 21
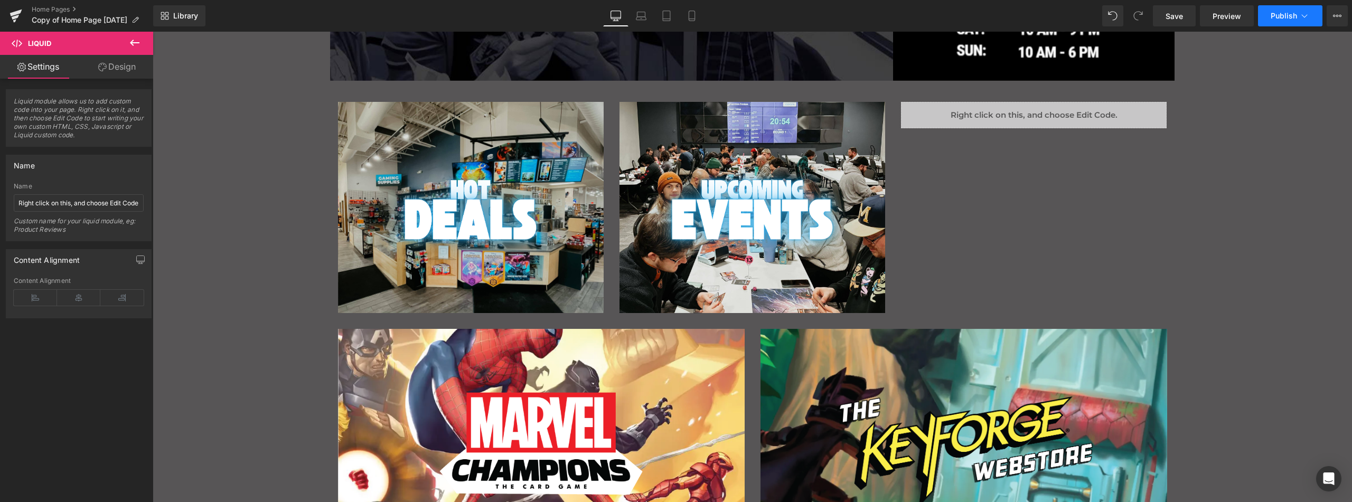
click at [1283, 17] on span "Publish" at bounding box center [1283, 16] width 26 height 8
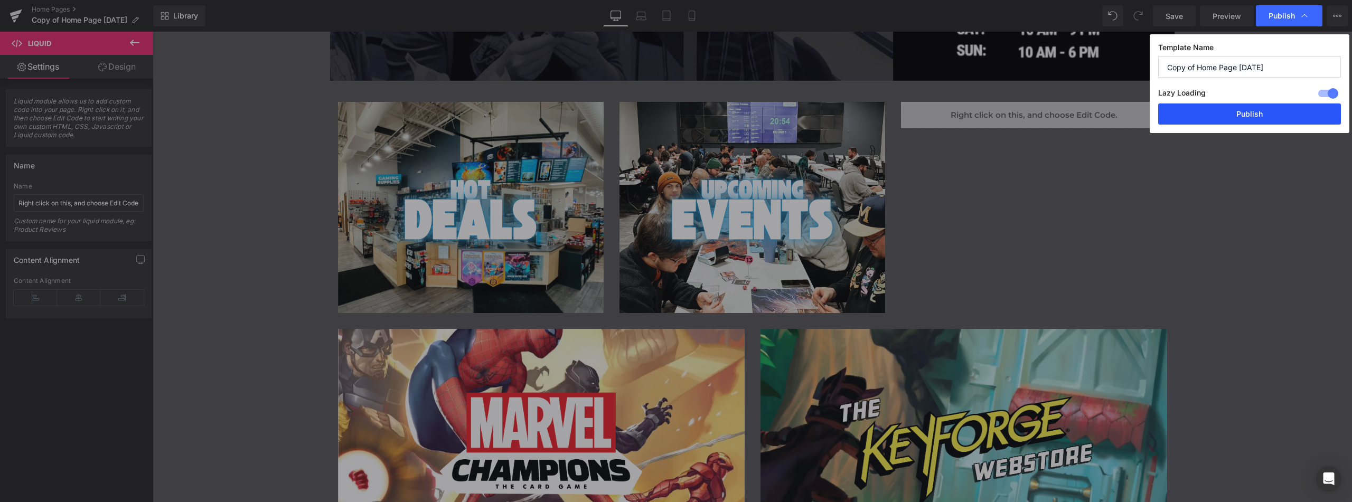
drag, startPoint x: 1237, startPoint y: 111, endPoint x: 1071, endPoint y: 92, distance: 166.9
click at [1237, 111] on button "Publish" at bounding box center [1249, 113] width 183 height 21
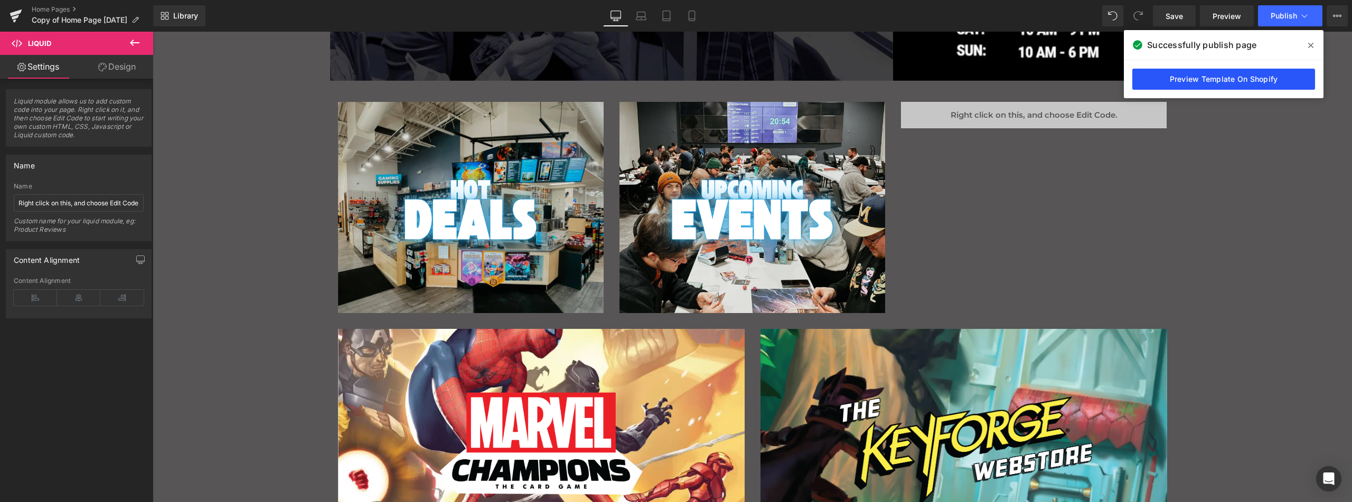
click at [1231, 80] on link "Preview Template On Shopify" at bounding box center [1223, 79] width 183 height 21
